Goal: Navigation & Orientation: Find specific page/section

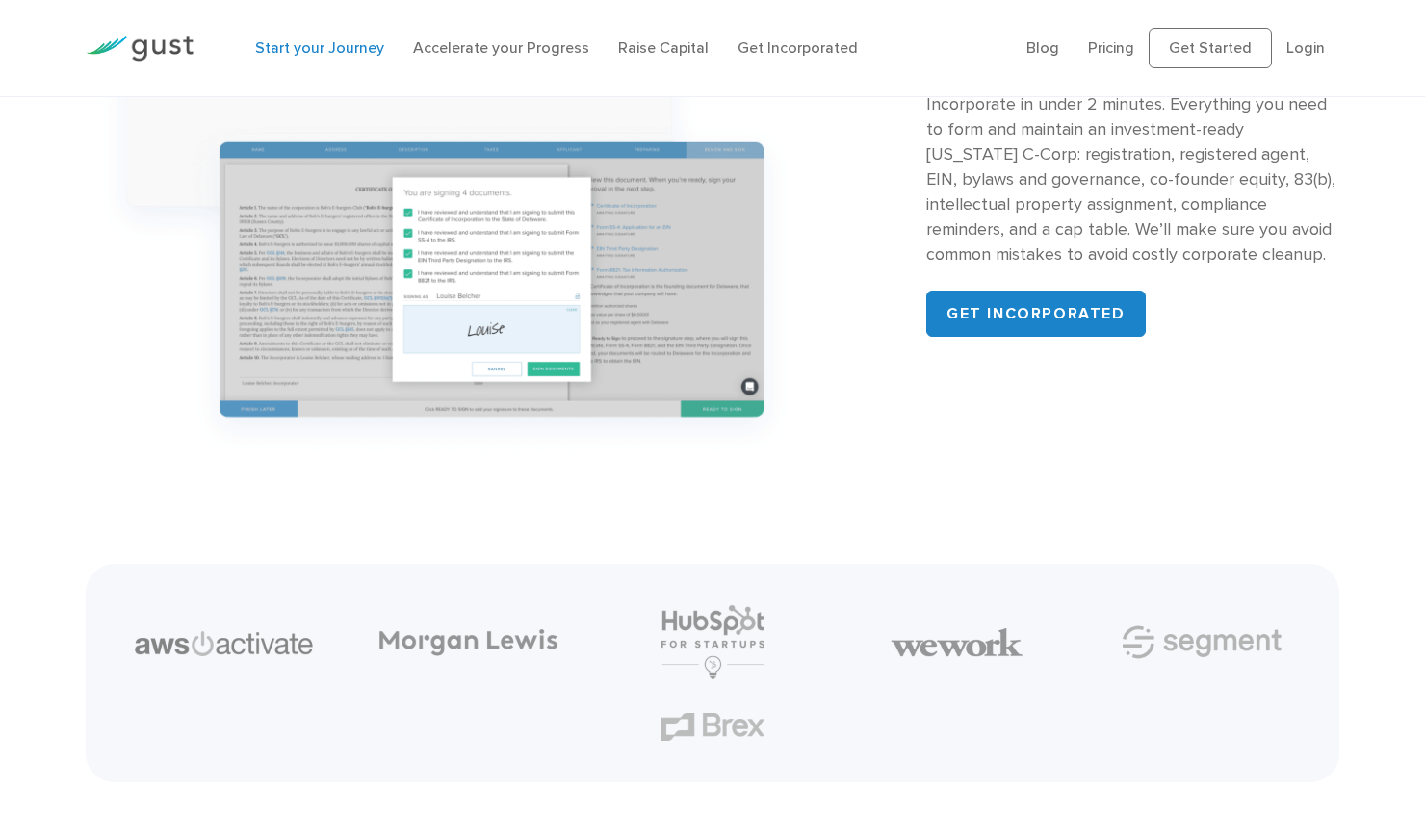
scroll to position [2134, 0]
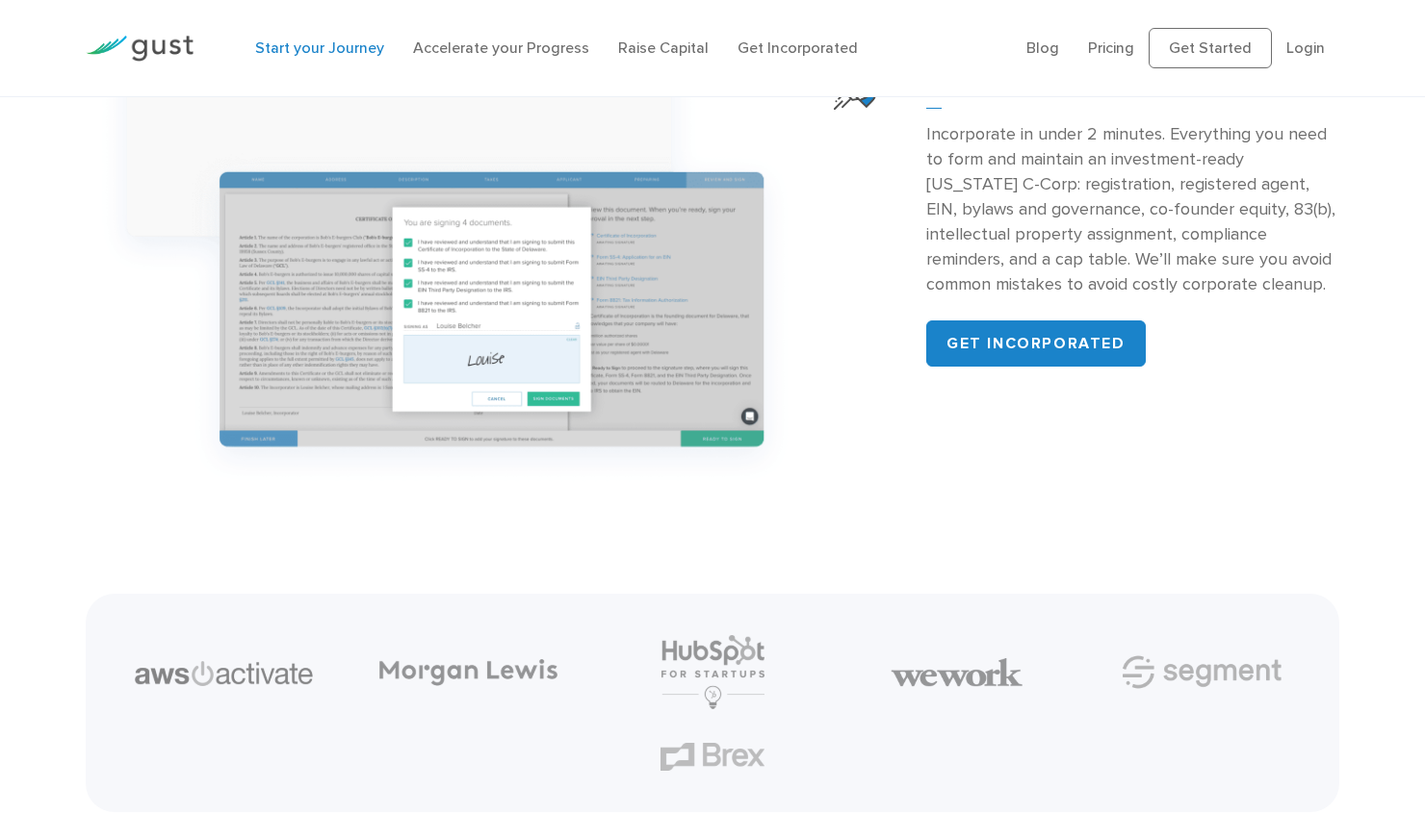
drag, startPoint x: 172, startPoint y: 103, endPoint x: 51, endPoint y: 111, distance: 121.3
click at [51, 111] on div "Incorporate your Company Incorporate in under 2 minutes. Everything you need to…" at bounding box center [712, 215] width 1425 height 567
click at [57, 104] on div "Incorporate your Company Incorporate in under 2 minutes. Everything you need to…" at bounding box center [712, 215] width 1425 height 567
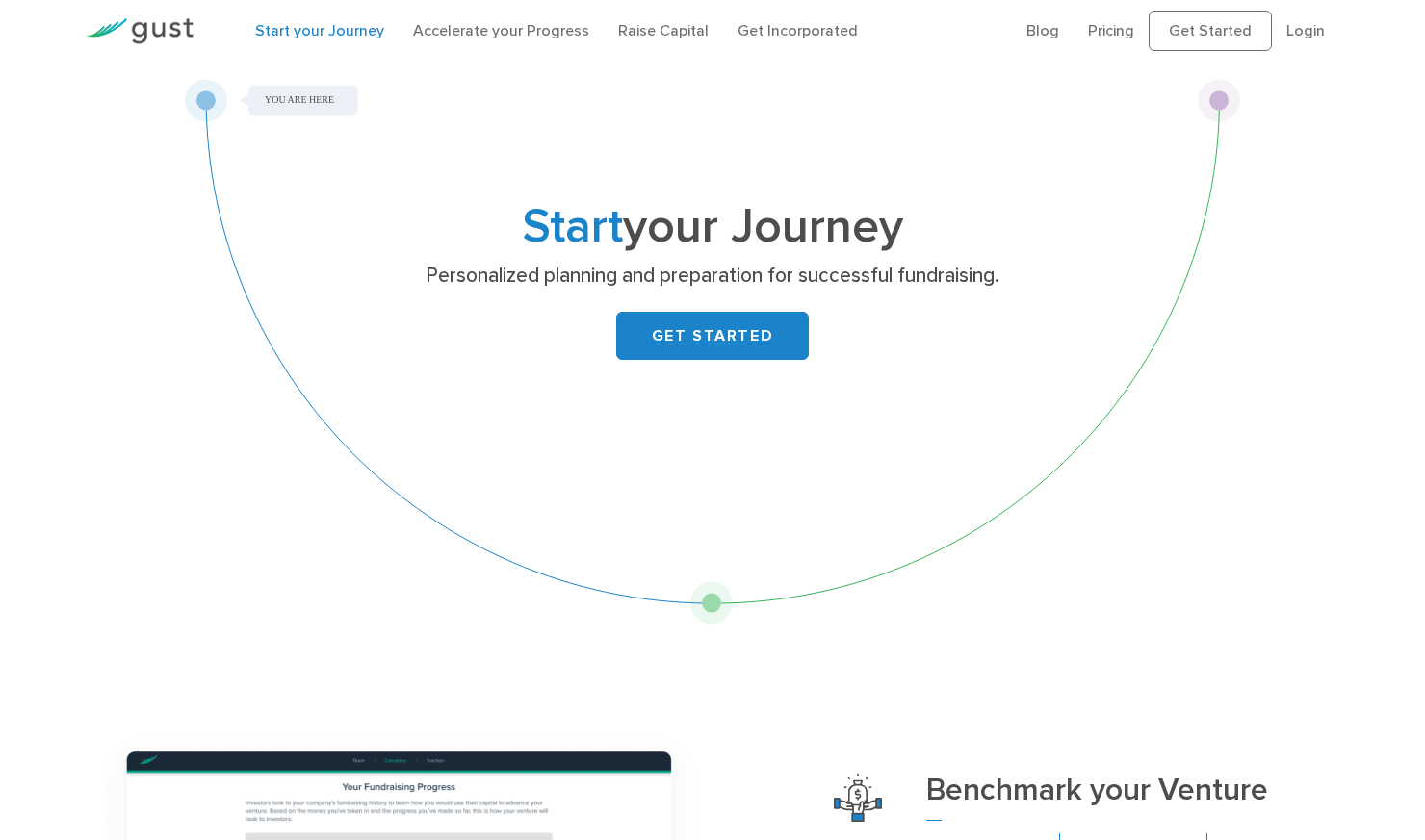
scroll to position [0, 0]
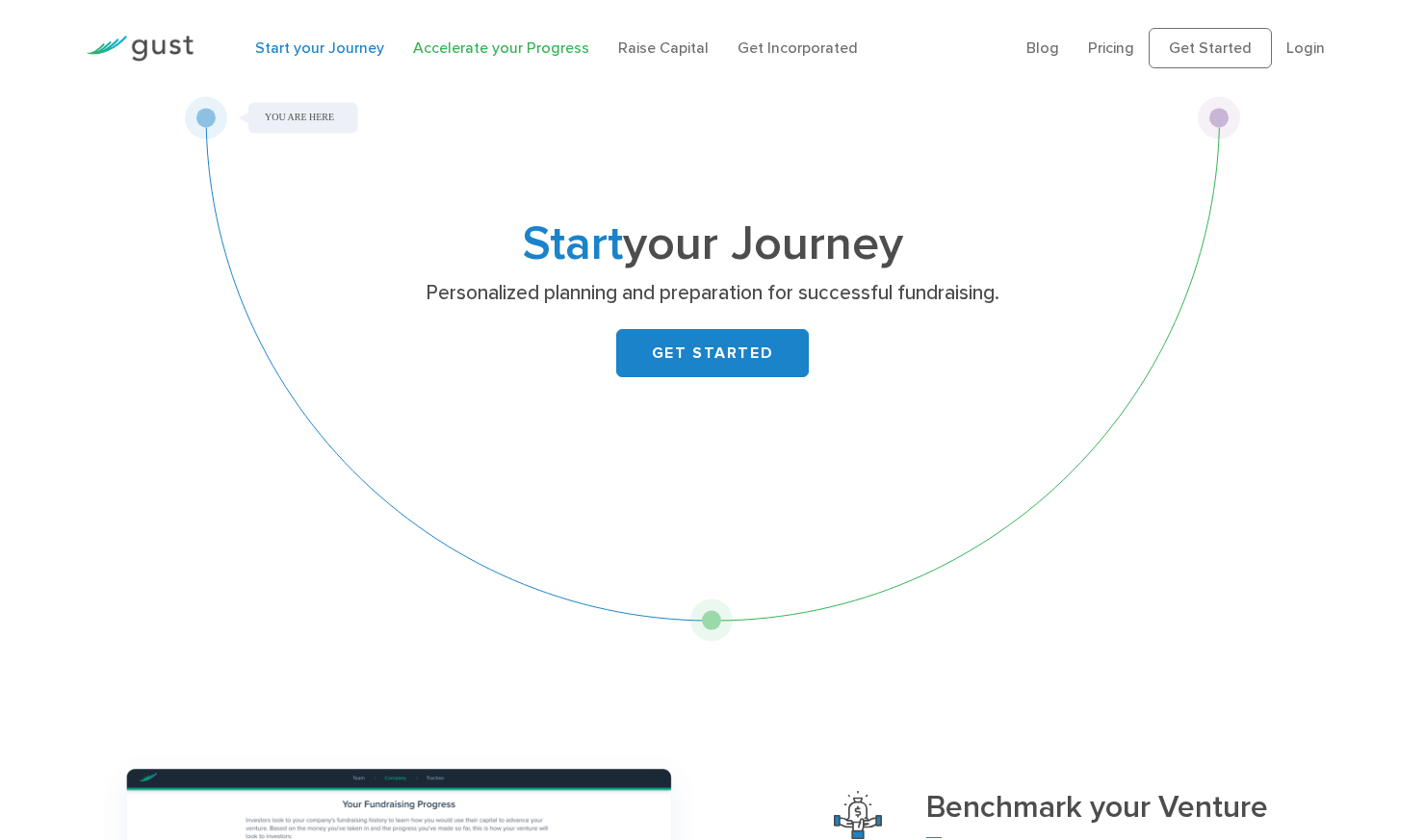
click at [511, 51] on link "Accelerate your Progress" at bounding box center [501, 48] width 176 height 18
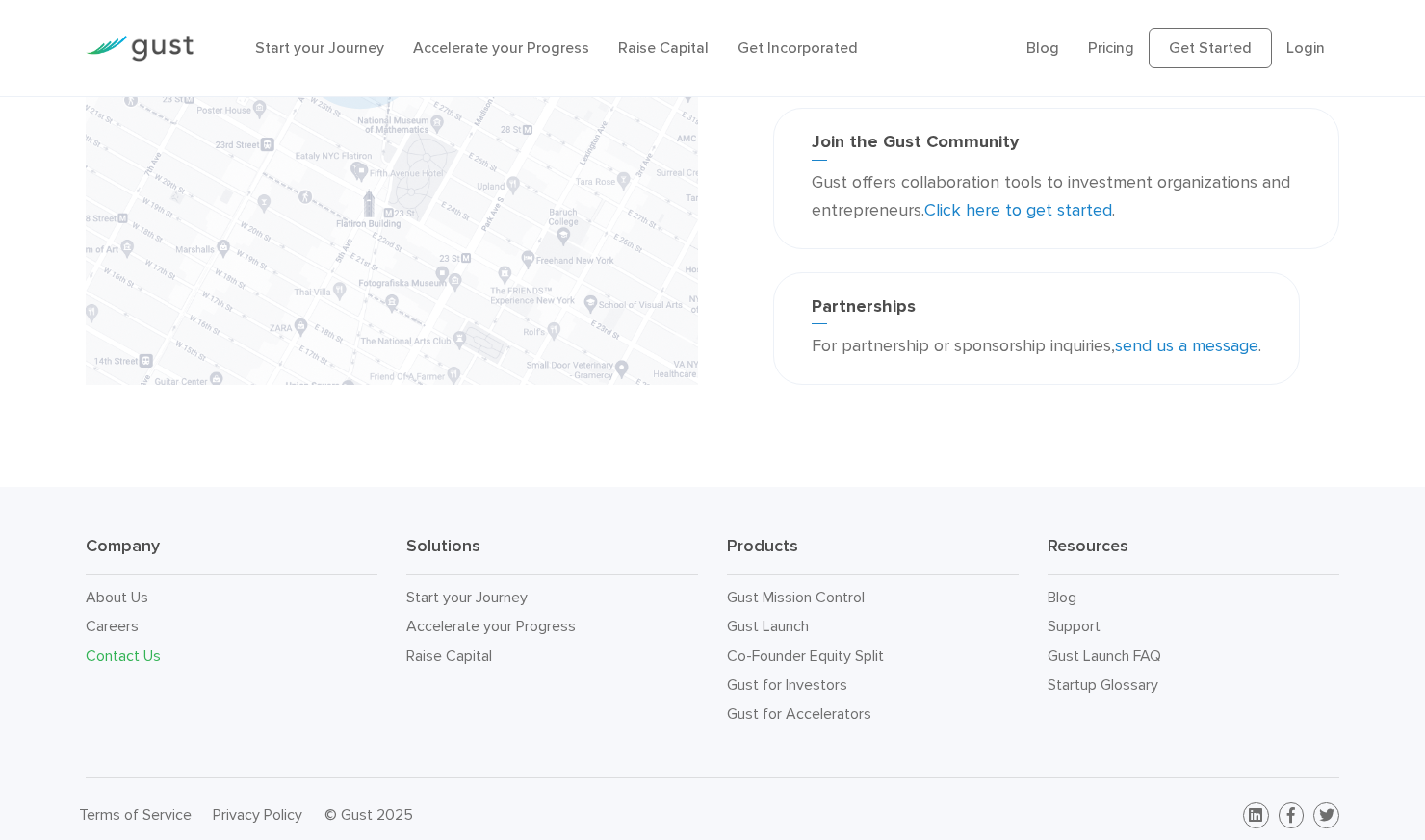
scroll to position [430, 0]
